Goal: Navigation & Orientation: Find specific page/section

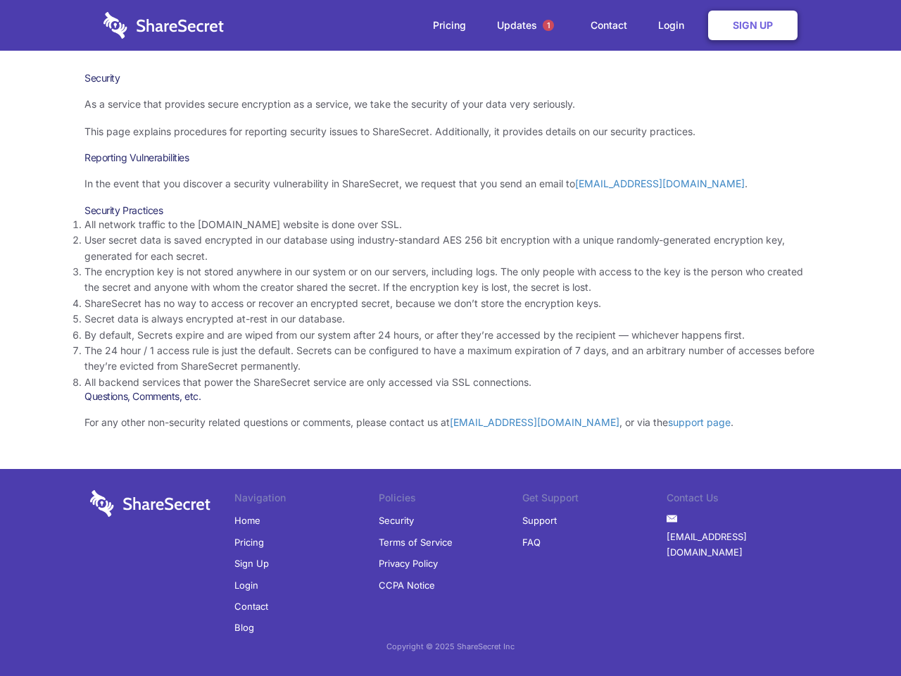
click at [450, 338] on li "By default, Secrets expire and are wiped from our system after 24 hours, or aft…" at bounding box center [450, 334] width 732 height 15
click at [548, 25] on span "1" at bounding box center [548, 25] width 11 height 11
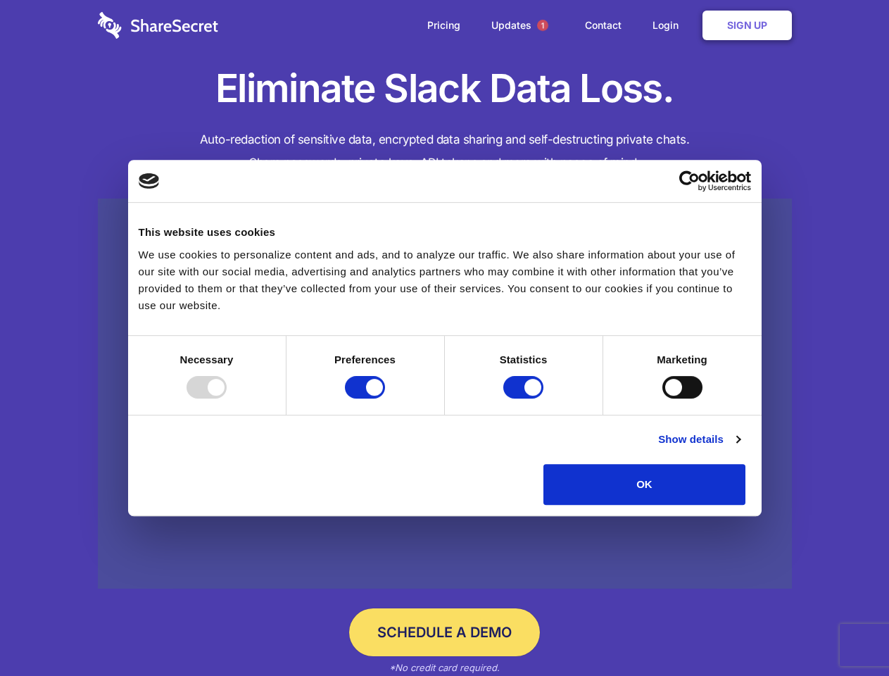
click at [227, 398] on div at bounding box center [206, 387] width 40 height 23
click at [385, 398] on input "Preferences" at bounding box center [365, 387] width 40 height 23
checkbox input "false"
click at [525, 398] on input "Statistics" at bounding box center [523, 387] width 40 height 23
checkbox input "false"
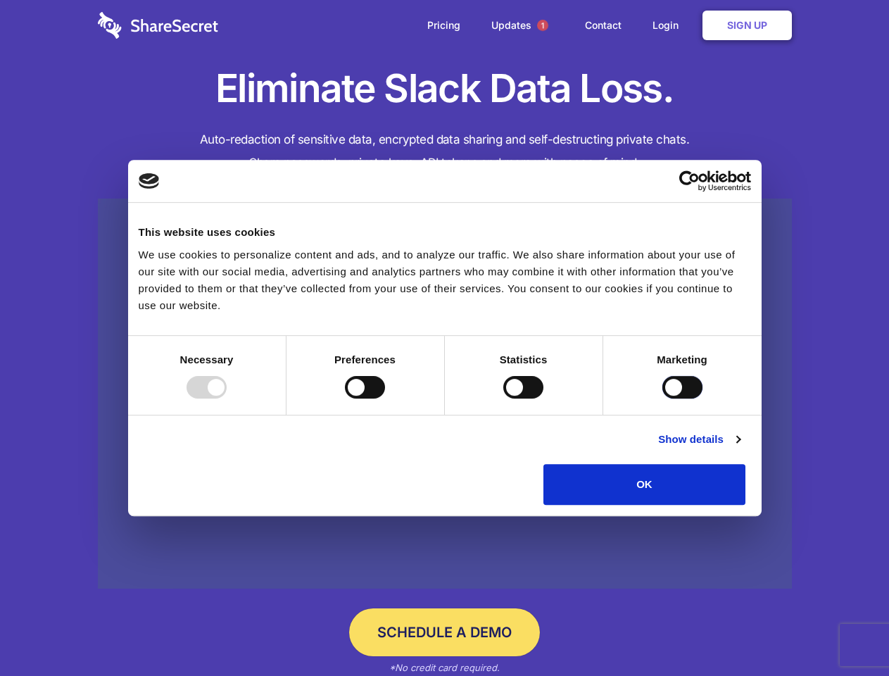
click at [662, 398] on input "Marketing" at bounding box center [682, 387] width 40 height 23
checkbox input "true"
click at [740, 448] on link "Show details" at bounding box center [699, 439] width 82 height 17
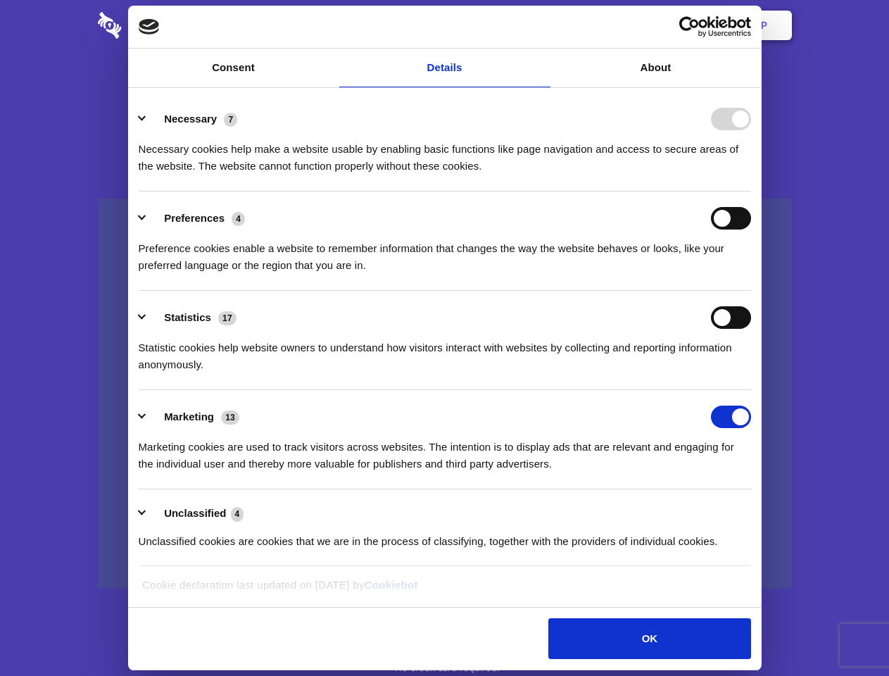
click at [751, 191] on li "Necessary 7 Necessary cookies help make a website usable by enabling basic func…" at bounding box center [445, 141] width 612 height 99
click at [542, 25] on span "1" at bounding box center [542, 25] width 11 height 11
